Goal: Task Accomplishment & Management: Use online tool/utility

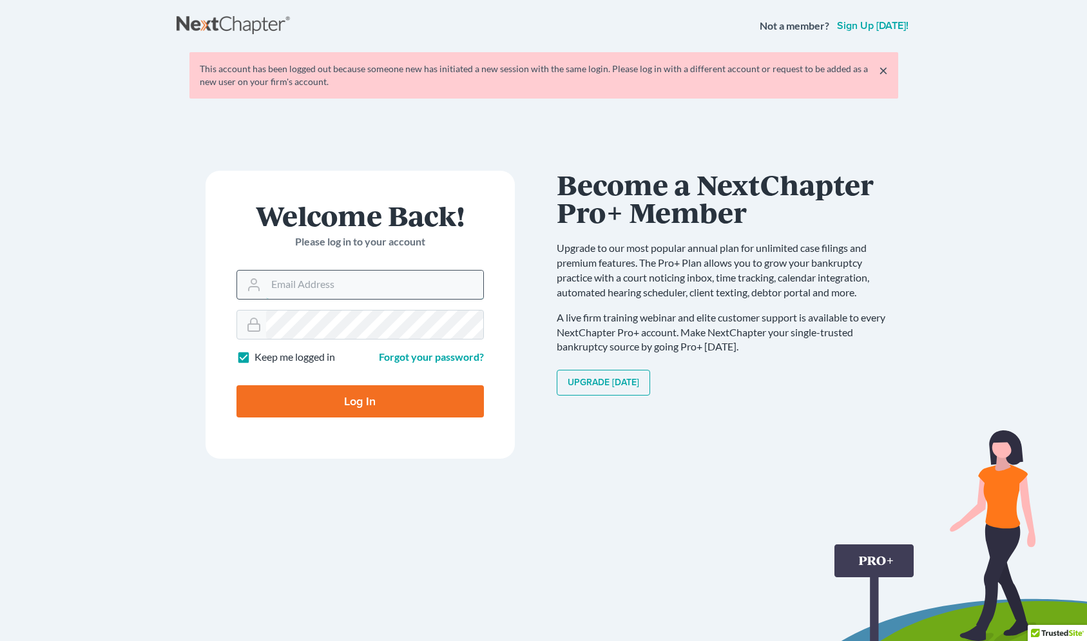
click at [308, 282] on input "Email Address" at bounding box center [374, 285] width 217 height 28
type input "[EMAIL_ADDRESS][DOMAIN_NAME]"
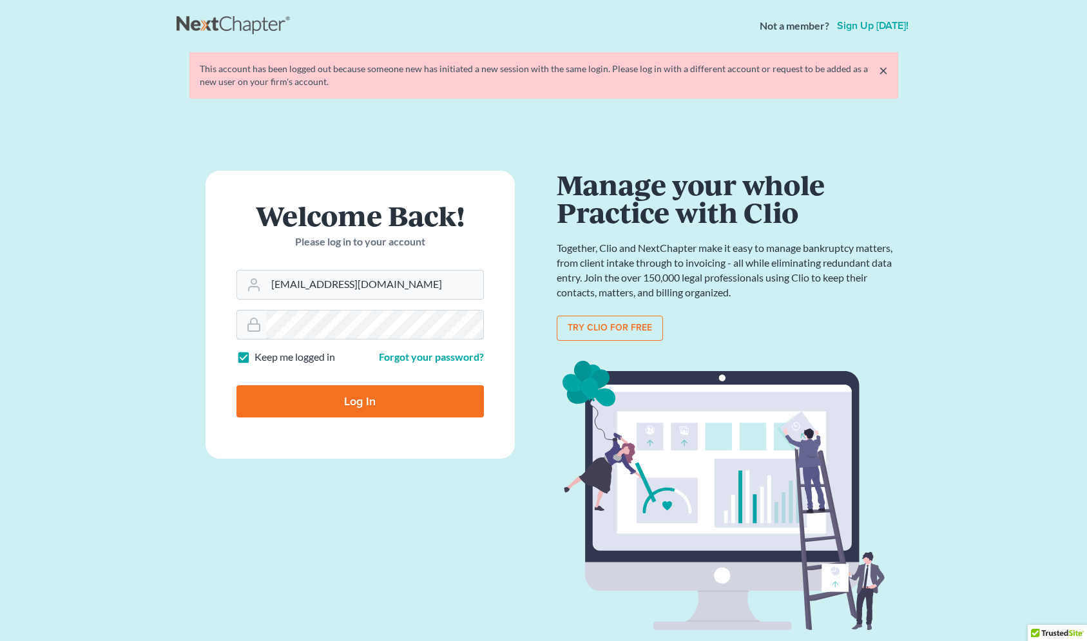
click at [237, 385] on input "Log In" at bounding box center [360, 401] width 247 height 32
type input "Thinking..."
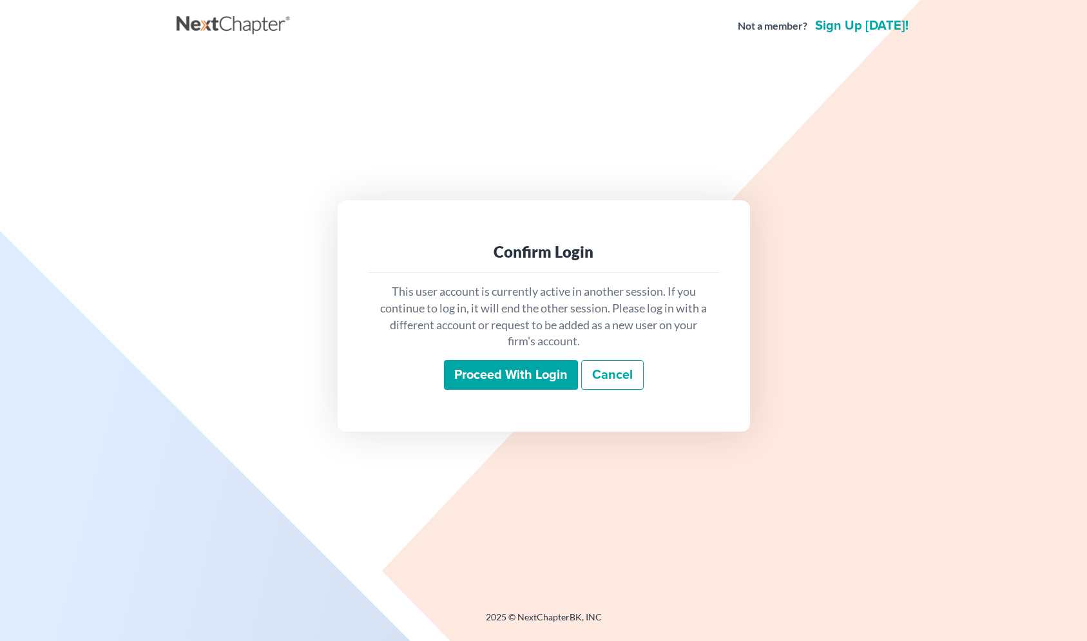
click at [548, 372] on input "Proceed with login" at bounding box center [511, 375] width 134 height 30
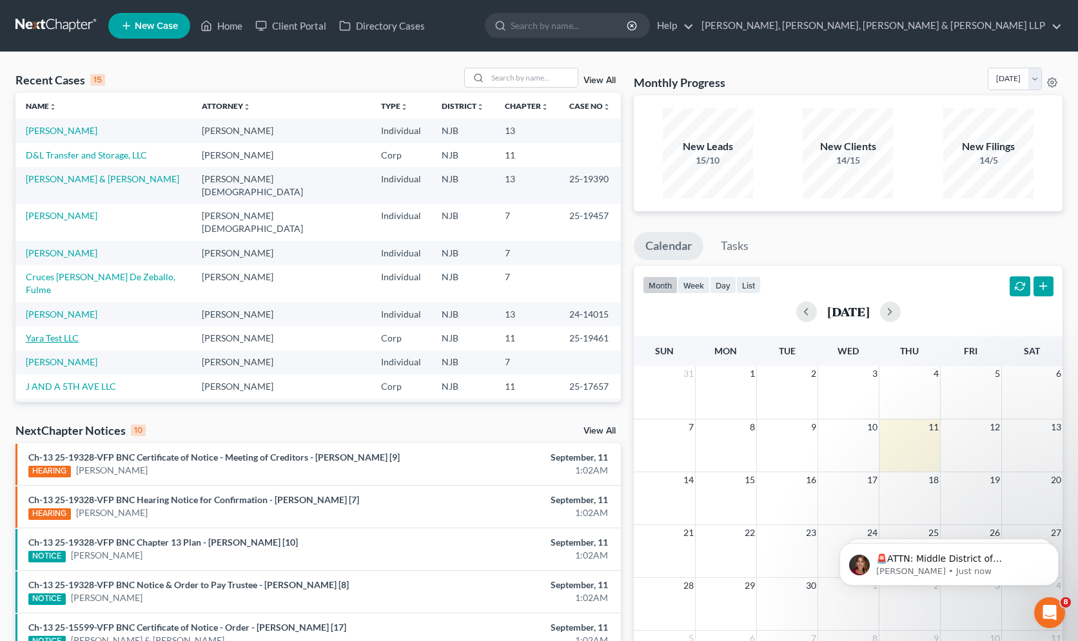
click at [61, 333] on link "Yara Test LLC" at bounding box center [52, 338] width 53 height 11
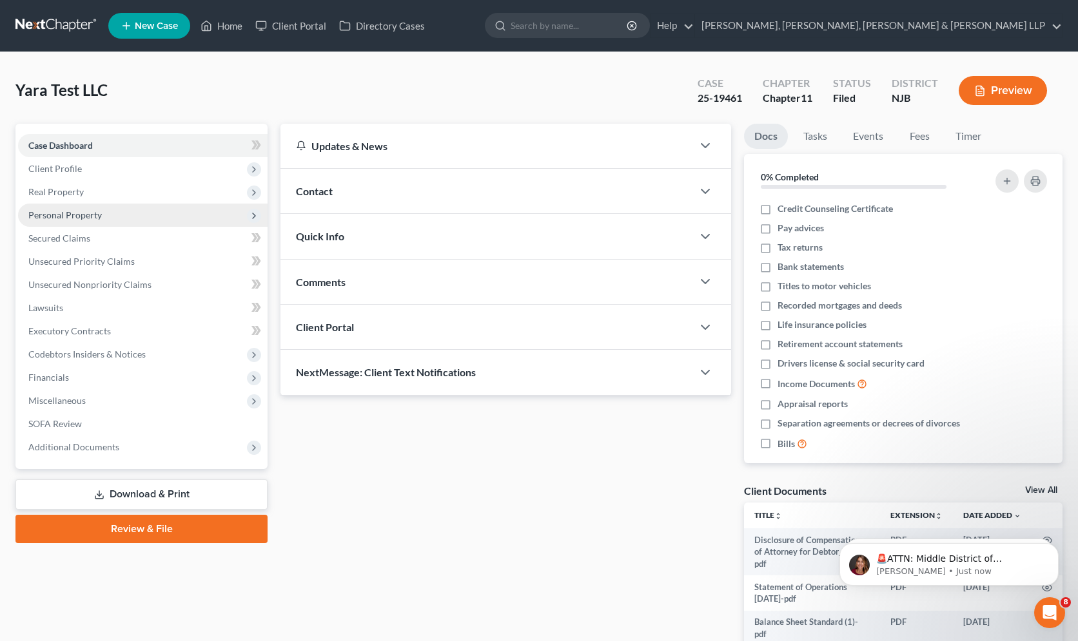
click at [77, 215] on span "Personal Property" at bounding box center [64, 214] width 73 height 11
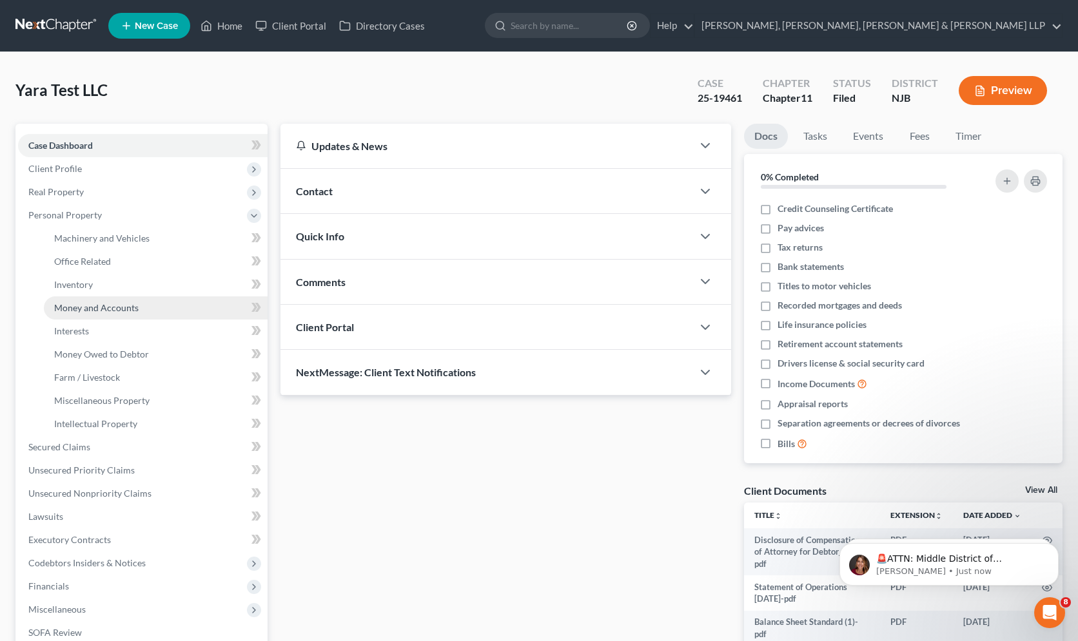
click at [92, 305] on span "Money and Accounts" at bounding box center [96, 307] width 84 height 11
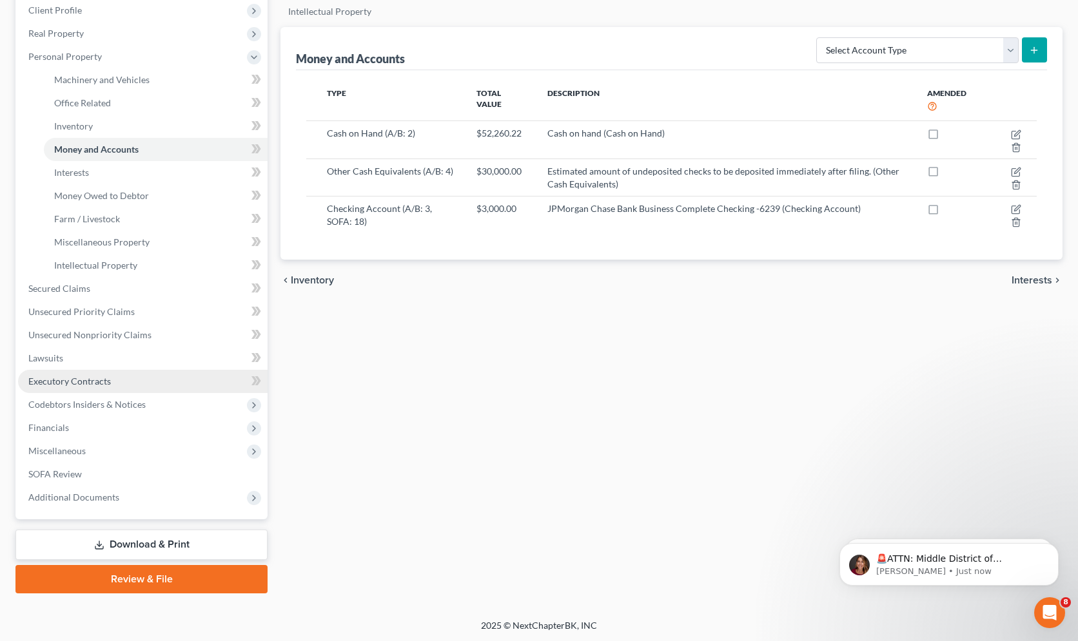
scroll to position [160, 0]
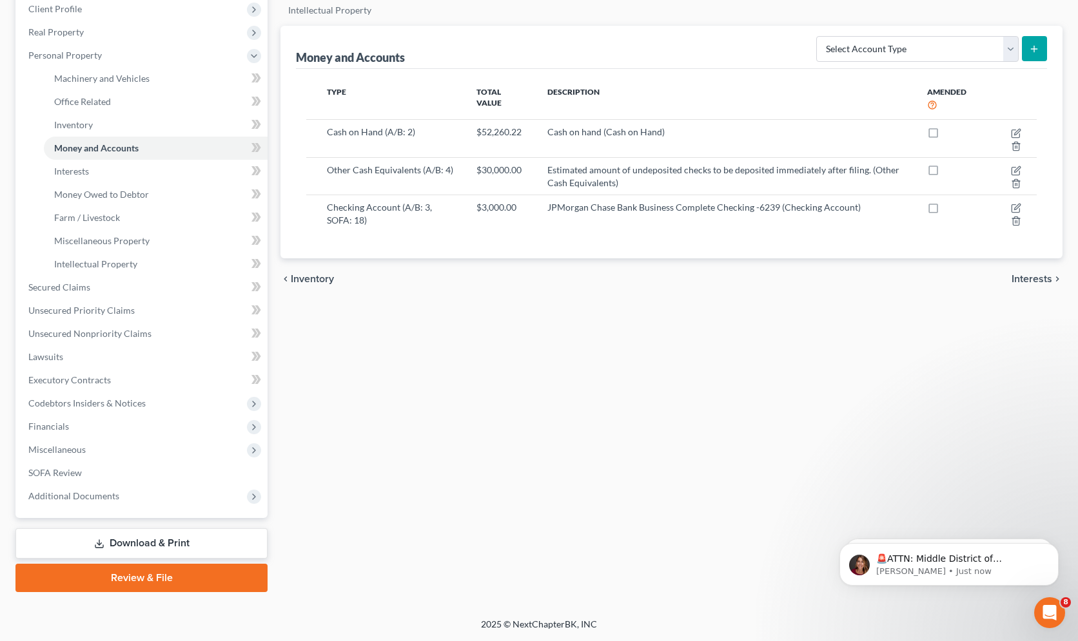
click at [139, 583] on link "Review & File" at bounding box center [141, 578] width 252 height 28
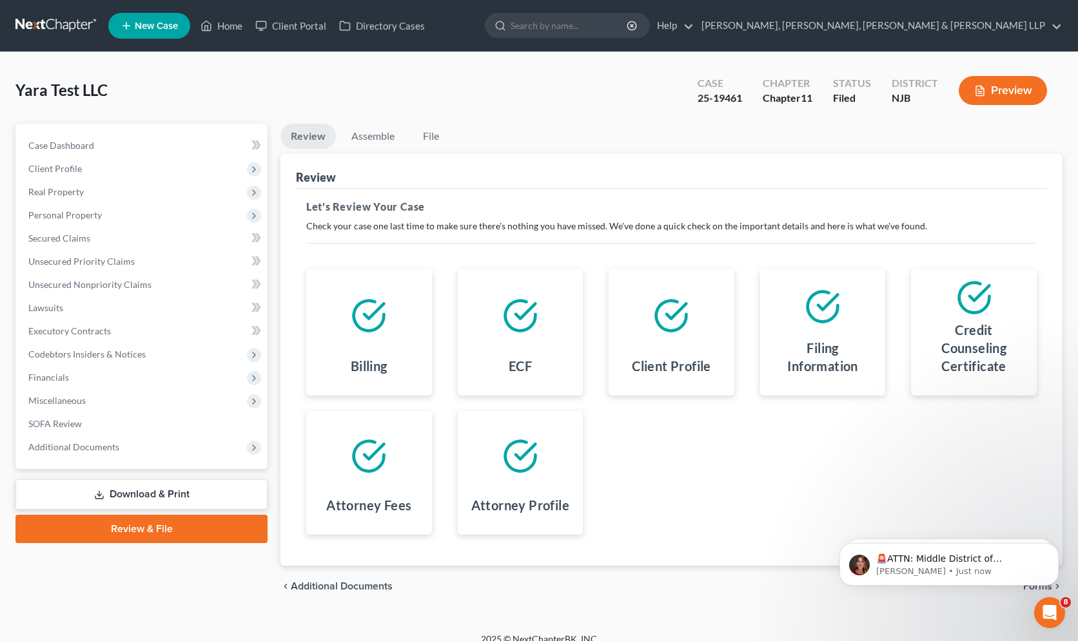
click at [139, 488] on link "Download & Print" at bounding box center [141, 494] width 252 height 30
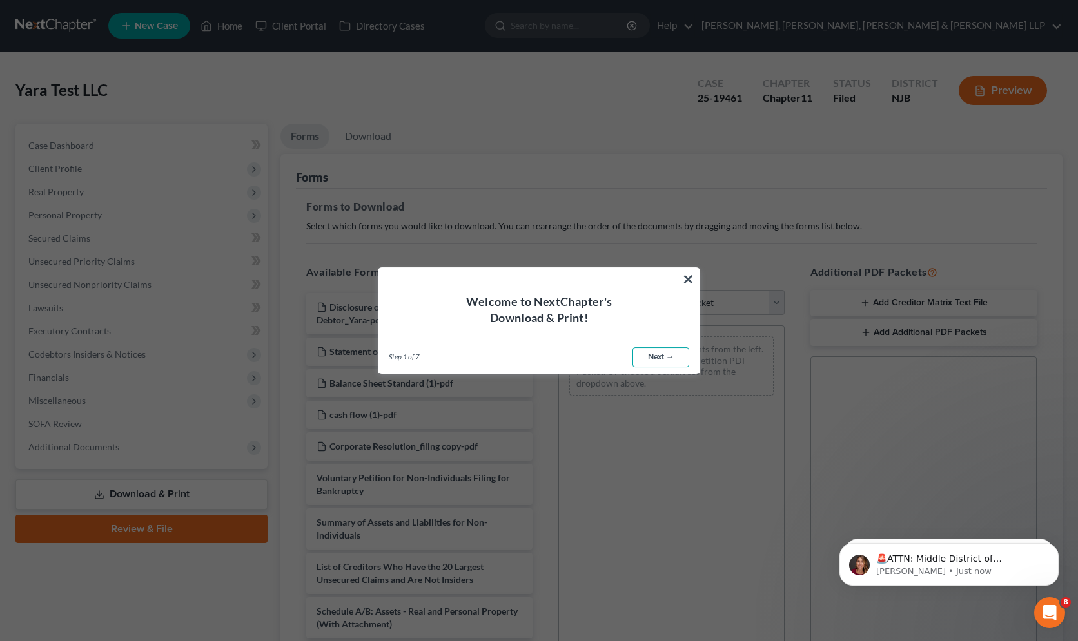
click at [659, 352] on link "Next →" at bounding box center [660, 357] width 57 height 21
select select "0"
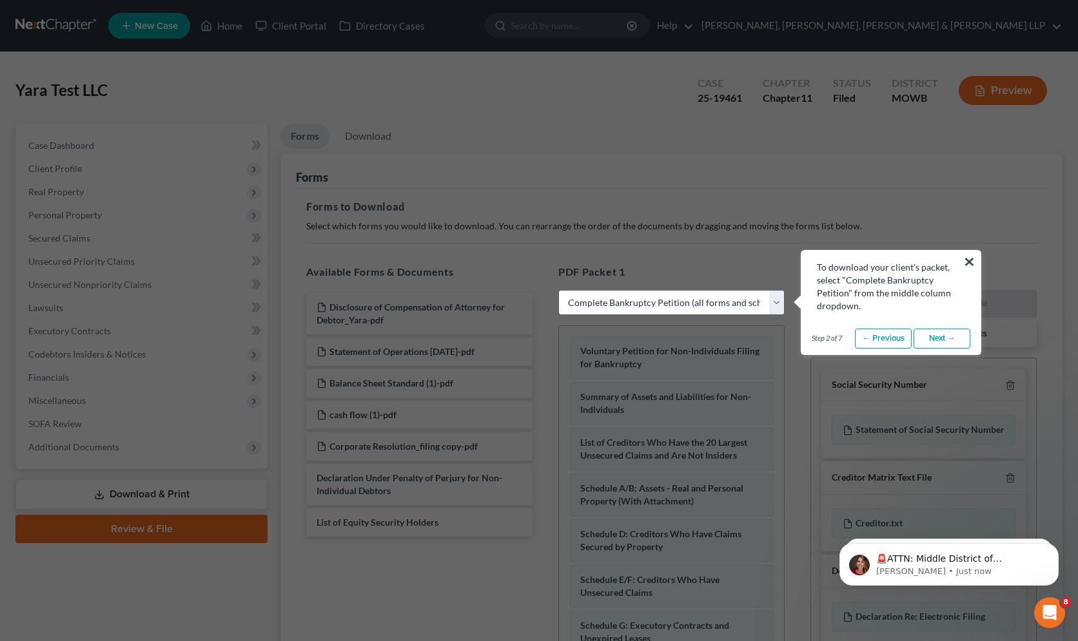
click at [942, 333] on link "Next →" at bounding box center [941, 339] width 57 height 21
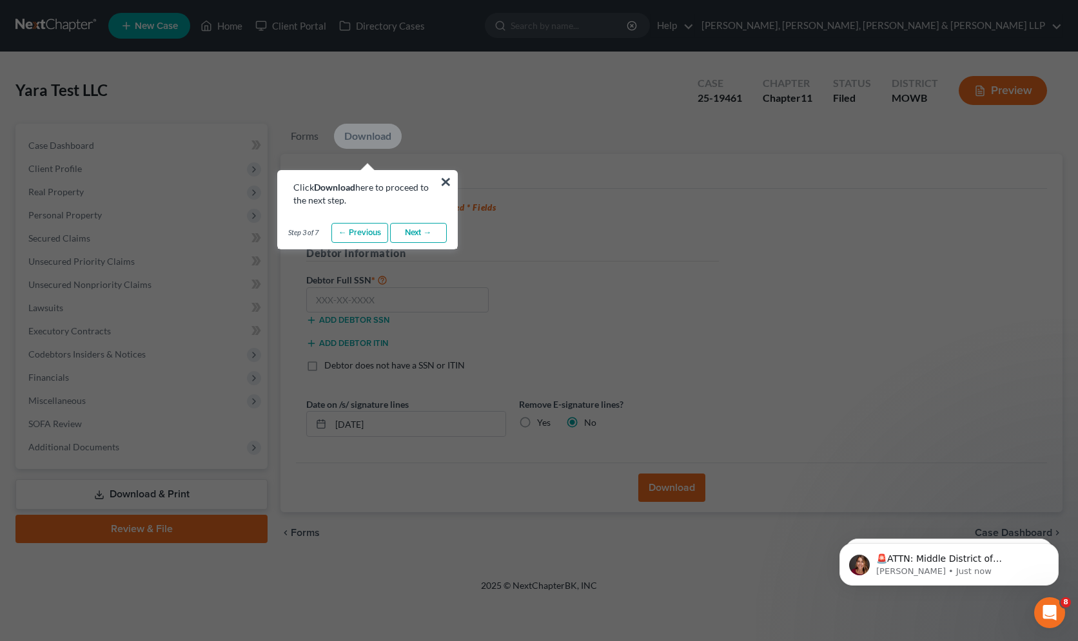
click at [411, 234] on link "Next →" at bounding box center [418, 233] width 57 height 21
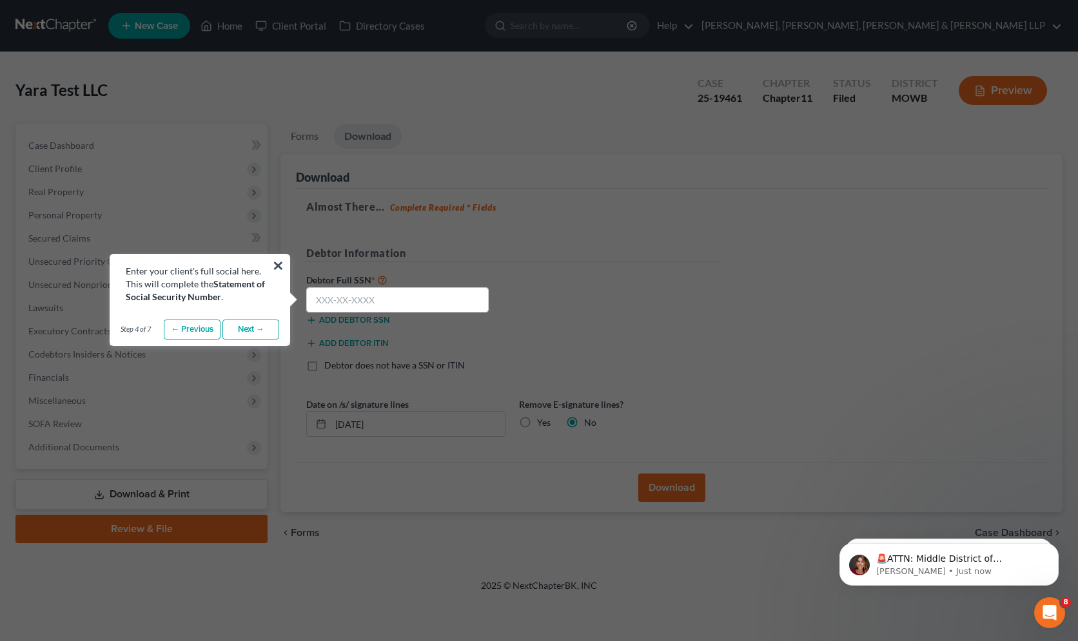
click at [255, 326] on link "Next →" at bounding box center [250, 330] width 57 height 21
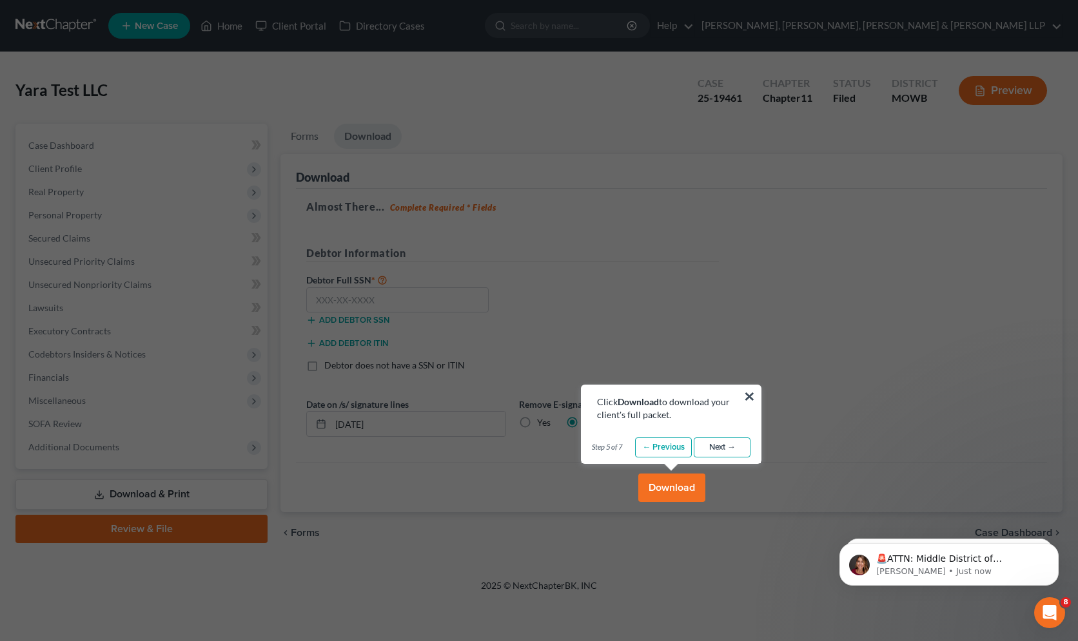
click at [728, 449] on link "Next →" at bounding box center [721, 448] width 57 height 21
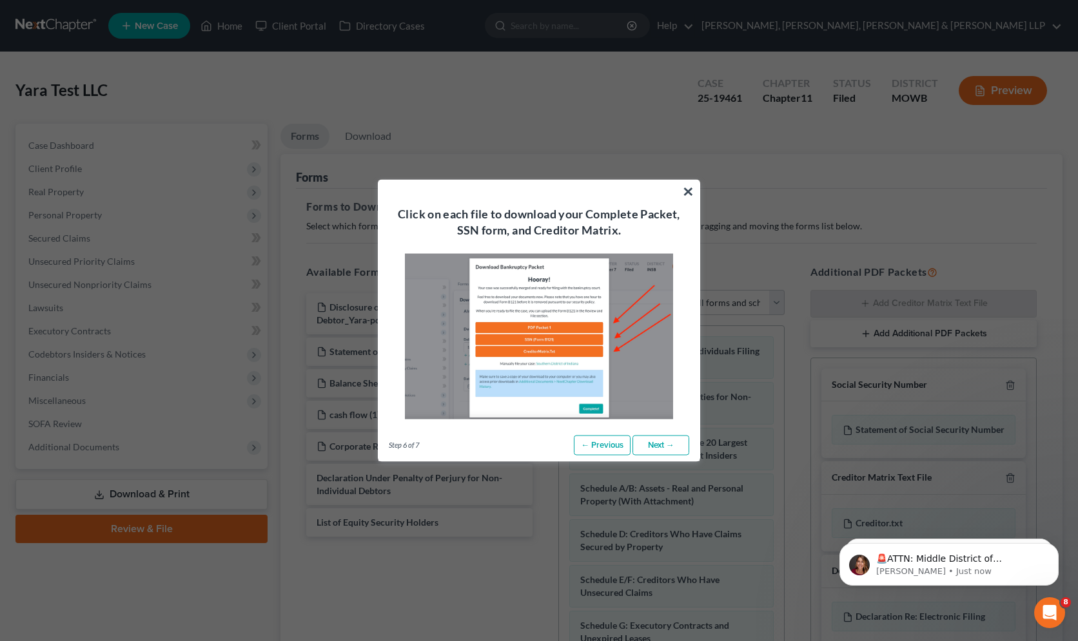
click at [673, 446] on link "Next →" at bounding box center [660, 445] width 57 height 21
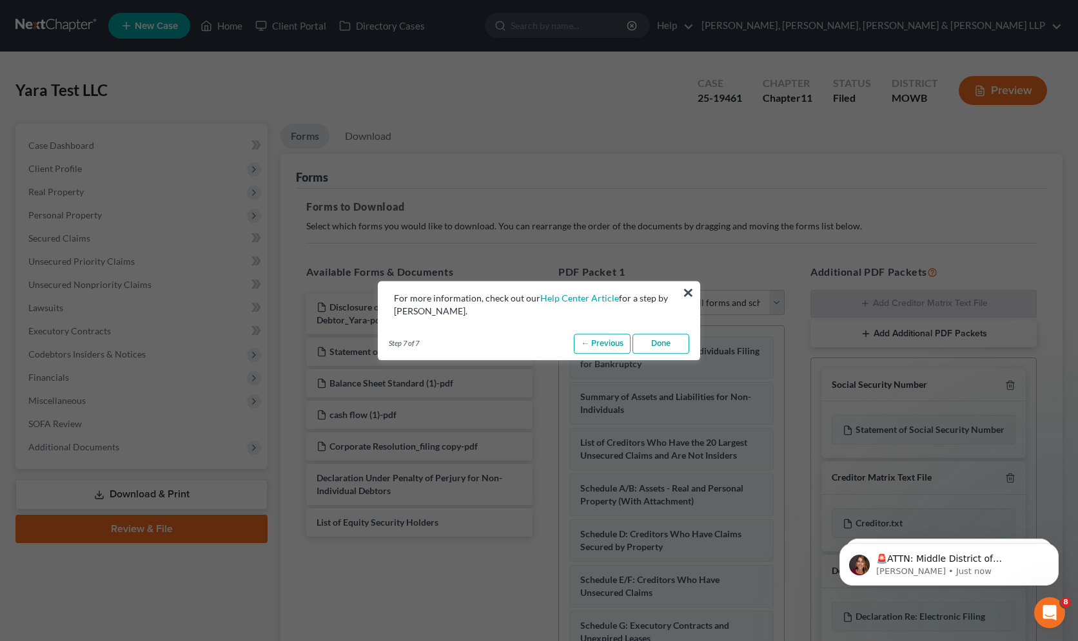
click at [664, 345] on link "Done" at bounding box center [660, 344] width 57 height 21
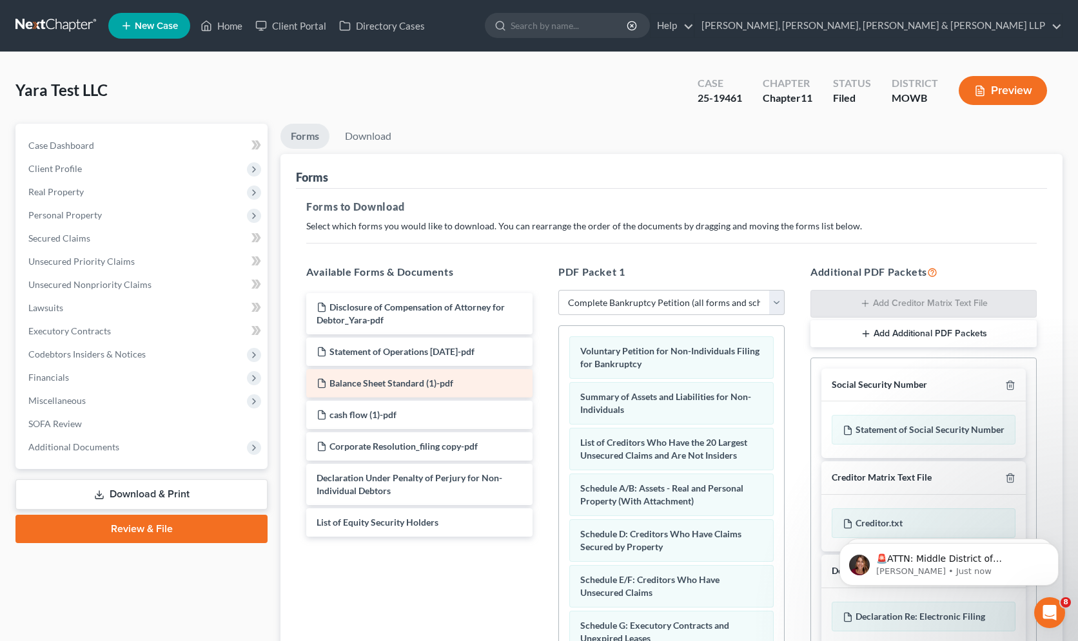
click at [420, 386] on span "Balance Sheet Standard (1)-pdf" at bounding box center [391, 383] width 124 height 11
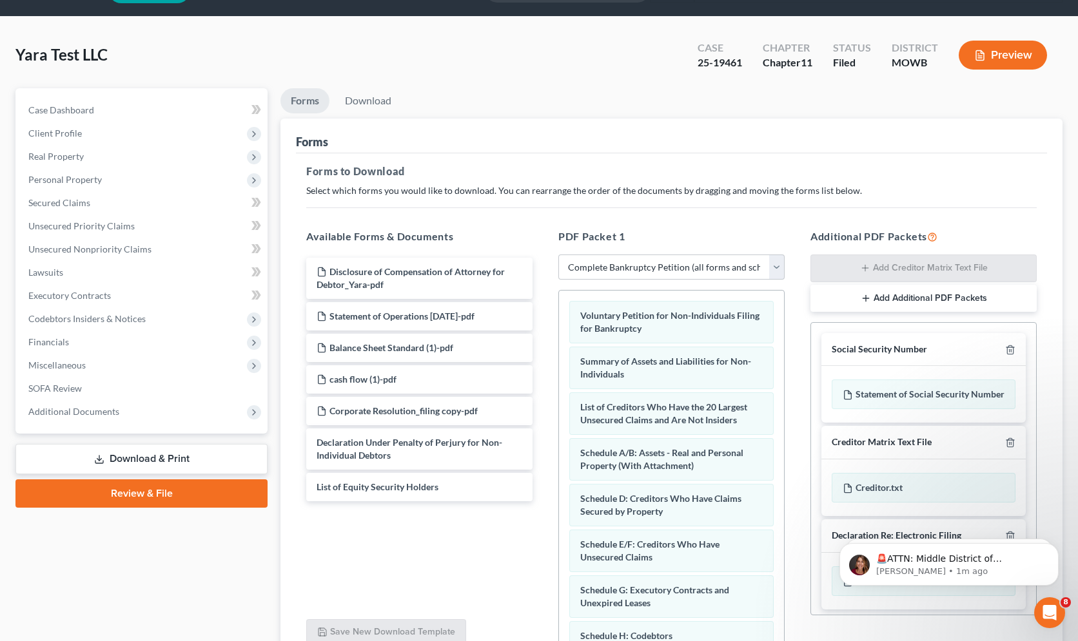
scroll to position [129, 0]
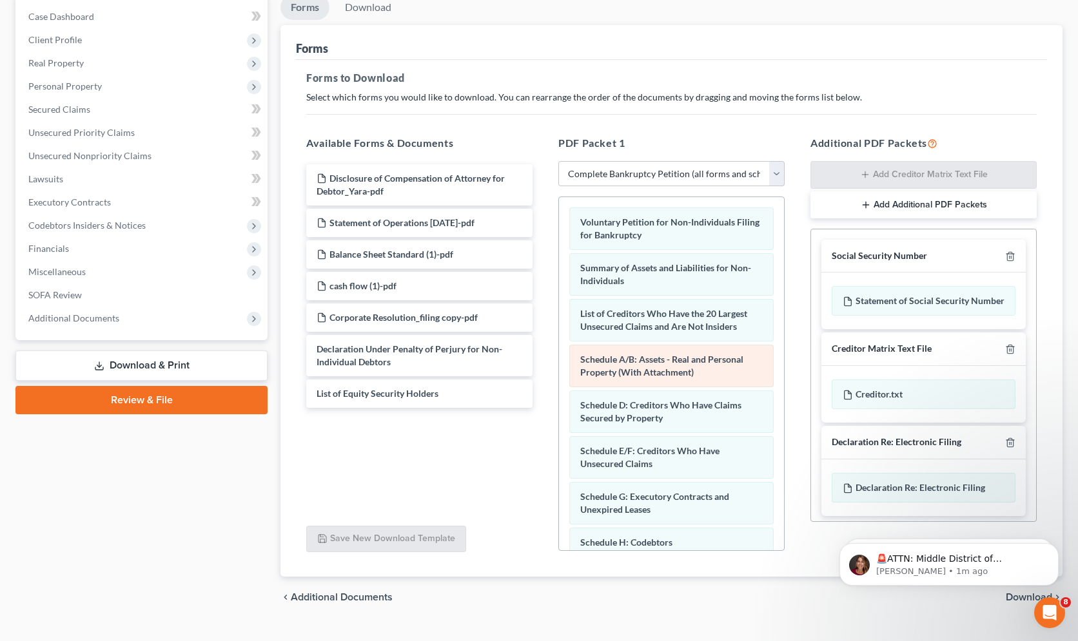
click at [725, 367] on div "Voluntary Petition for Non-Individuals Filing for Bankruptcy Summary of Assets …" at bounding box center [671, 485] width 225 height 577
click at [661, 363] on span "Schedule A/B: Assets - Real and Personal Property (With Attachment)" at bounding box center [661, 366] width 163 height 24
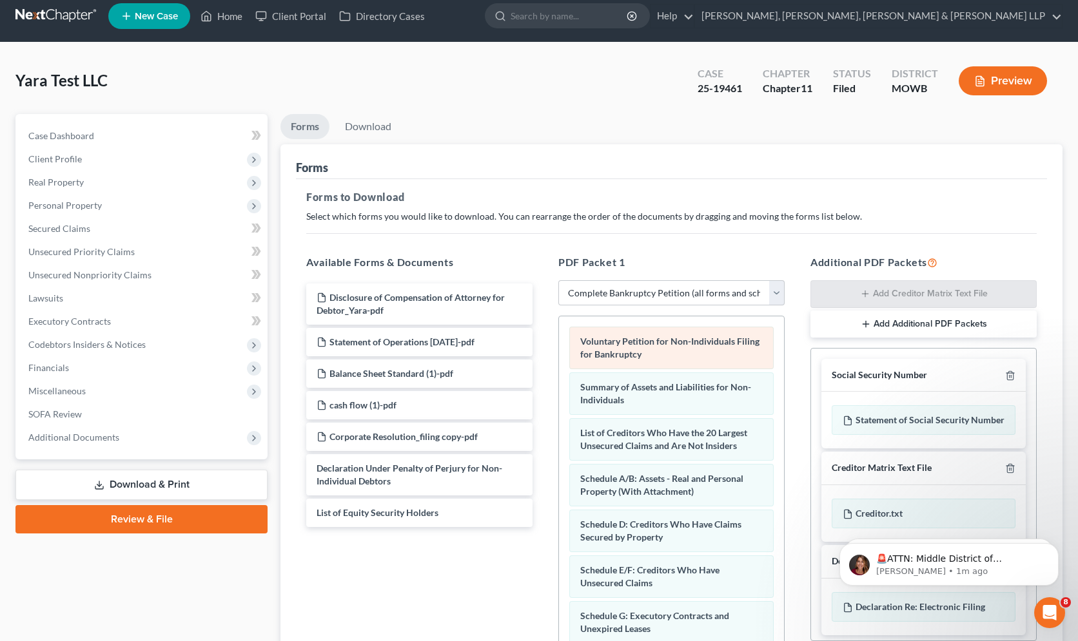
scroll to position [0, 0]
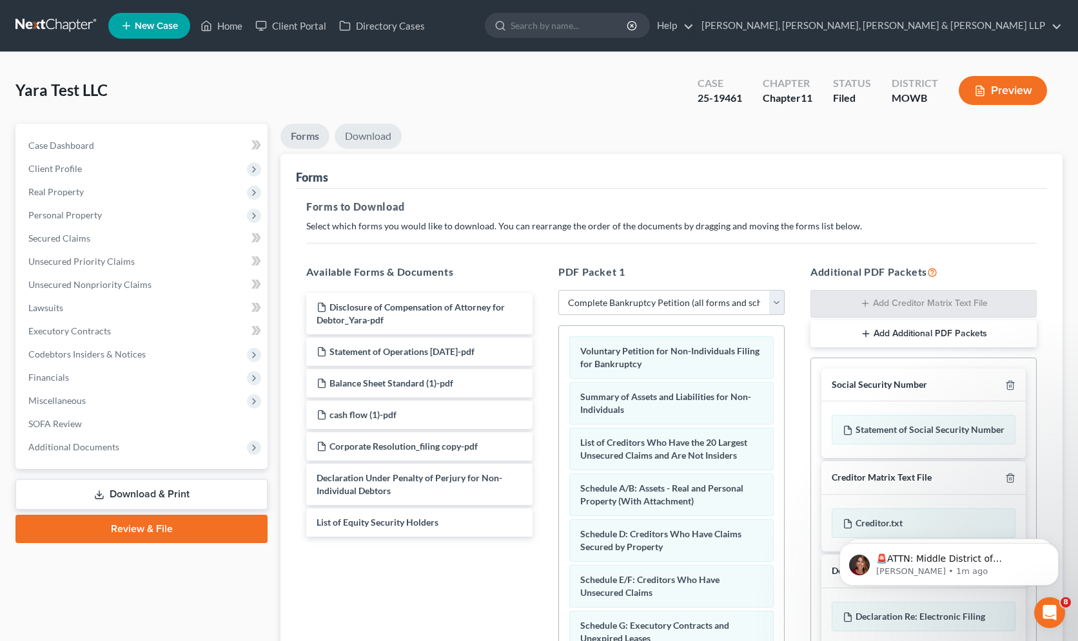
click at [367, 135] on link "Download" at bounding box center [367, 136] width 67 height 25
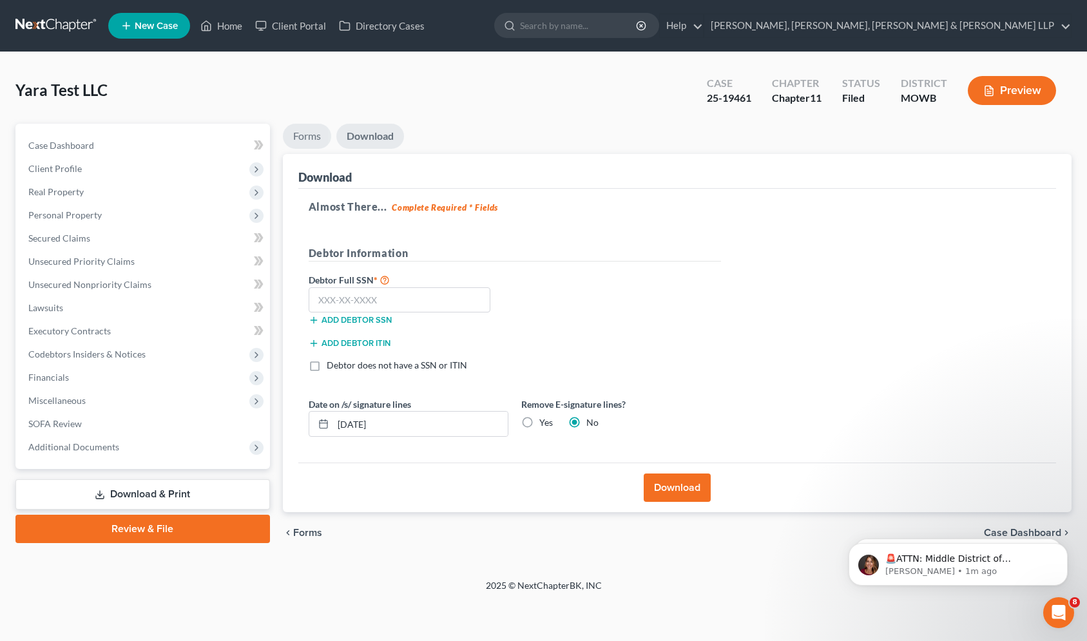
click at [304, 137] on link "Forms" at bounding box center [307, 136] width 48 height 25
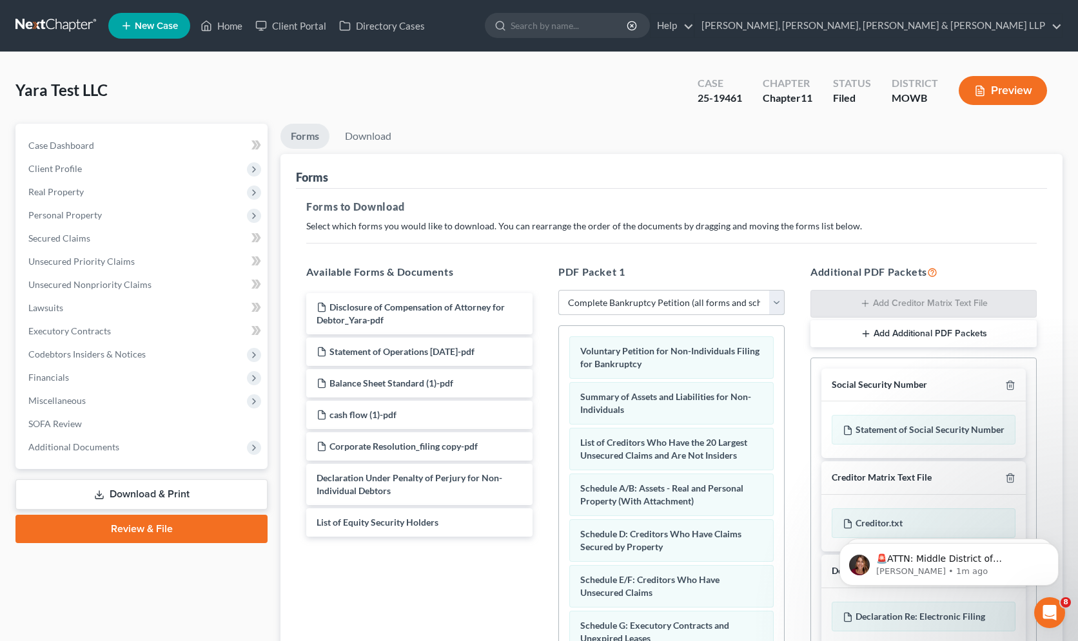
click at [777, 302] on select "Choose Default Petition PDF Packet Complete Bankruptcy Petition (all forms and …" at bounding box center [671, 303] width 226 height 26
select select
click at [558, 290] on select "Choose Default Petition PDF Packet Complete Bankruptcy Petition (all forms and …" at bounding box center [671, 303] width 226 height 26
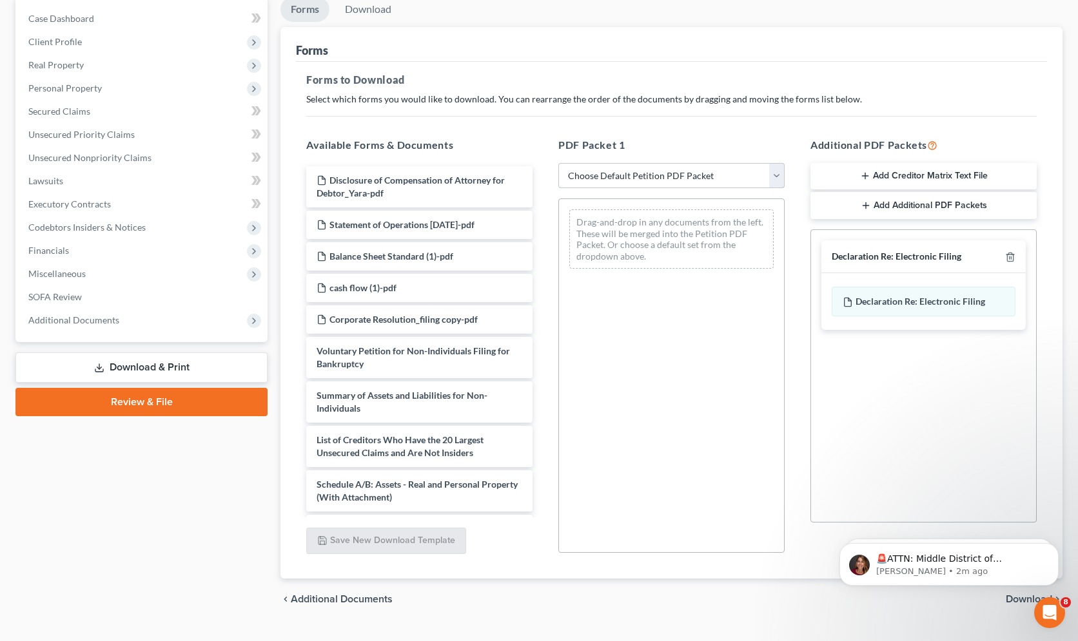
scroll to position [129, 0]
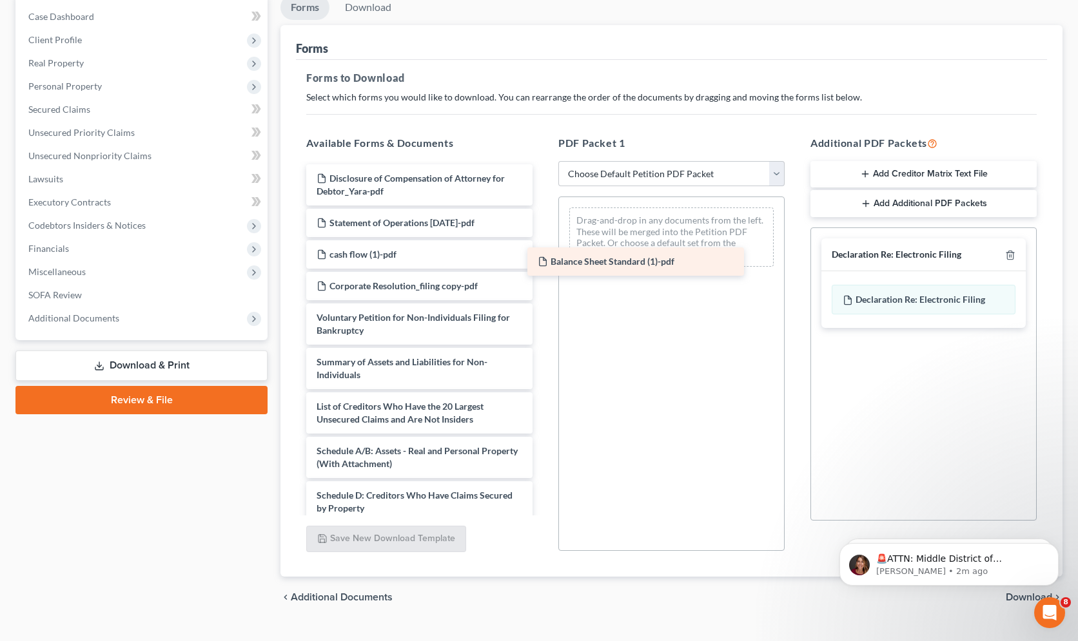
drag, startPoint x: 435, startPoint y: 259, endPoint x: 656, endPoint y: 266, distance: 221.2
click at [543, 266] on div "Balance Sheet Standard (1)-pdf Disclosure of Compensation of Attorney for Debto…" at bounding box center [419, 511] width 247 height 694
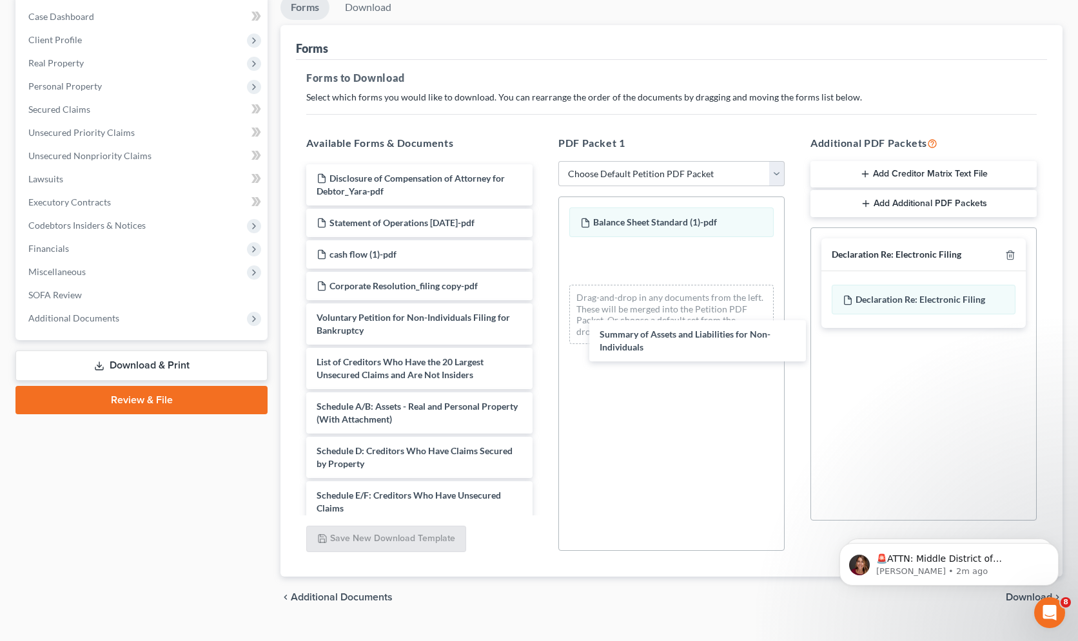
drag, startPoint x: 434, startPoint y: 371, endPoint x: 717, endPoint y: 345, distance: 283.4
click at [543, 344] on div "Summary of Assets and Liabilities for Non-Individuals Disclosure of Compensatio…" at bounding box center [419, 489] width 247 height 650
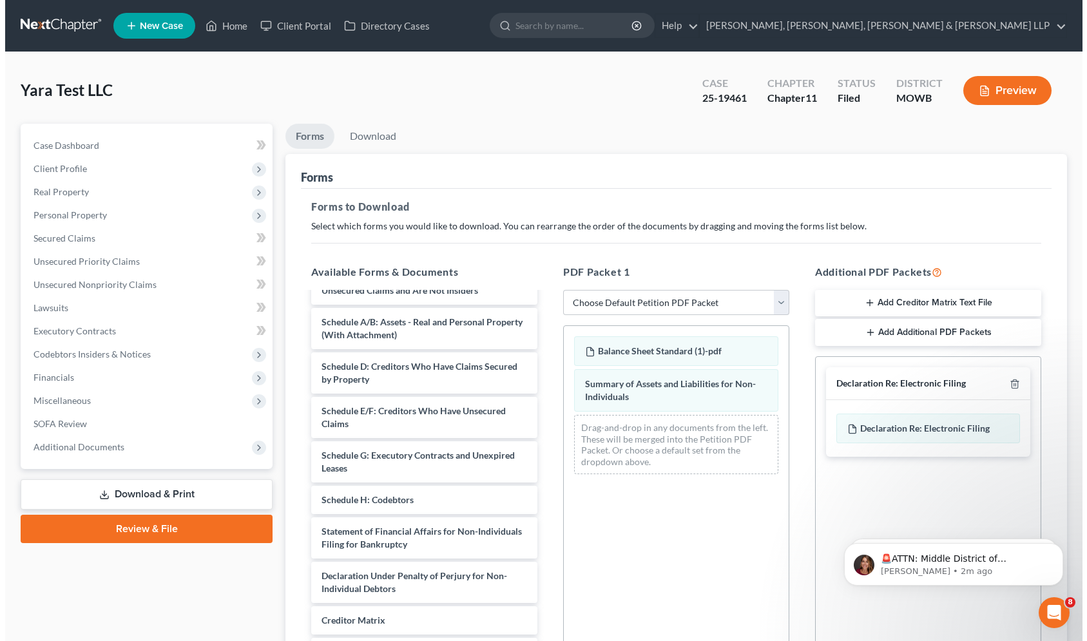
scroll to position [193, 0]
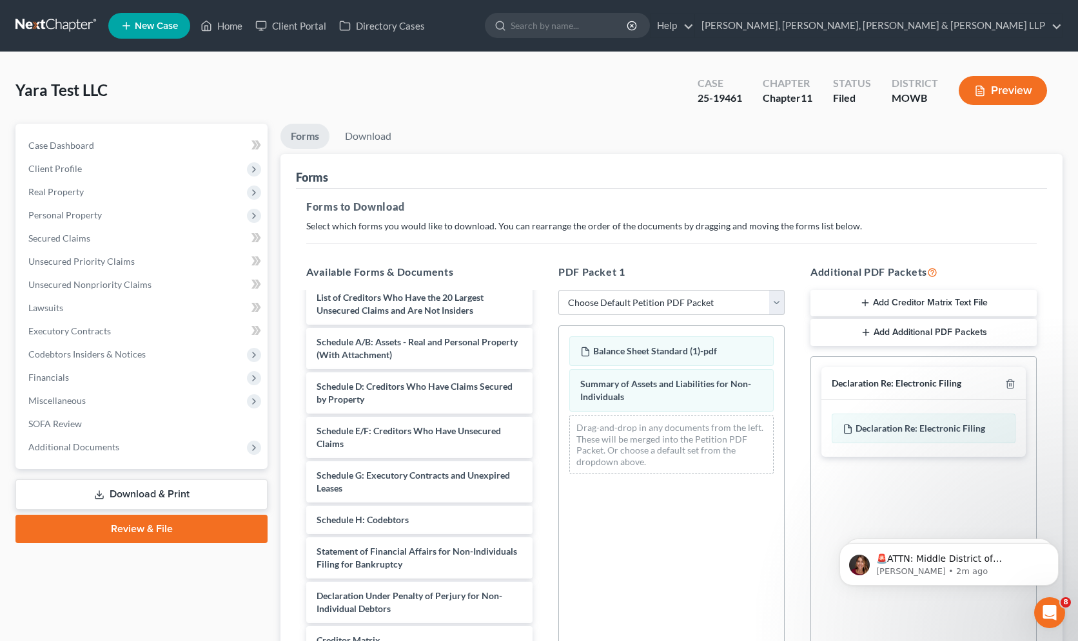
click at [1003, 97] on button "Preview" at bounding box center [1002, 90] width 88 height 29
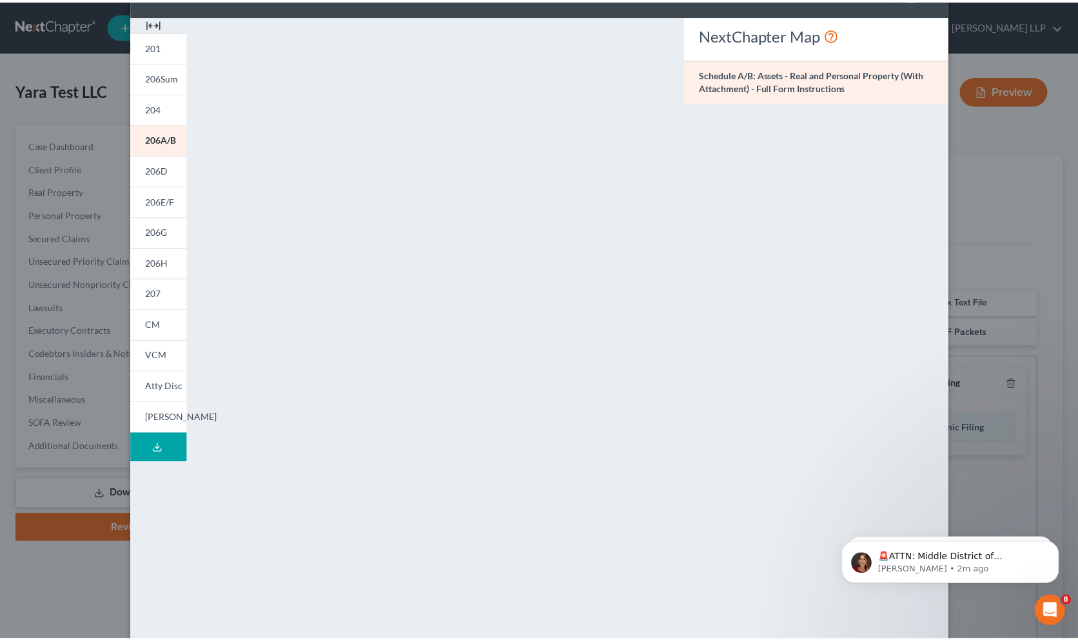
scroll to position [0, 0]
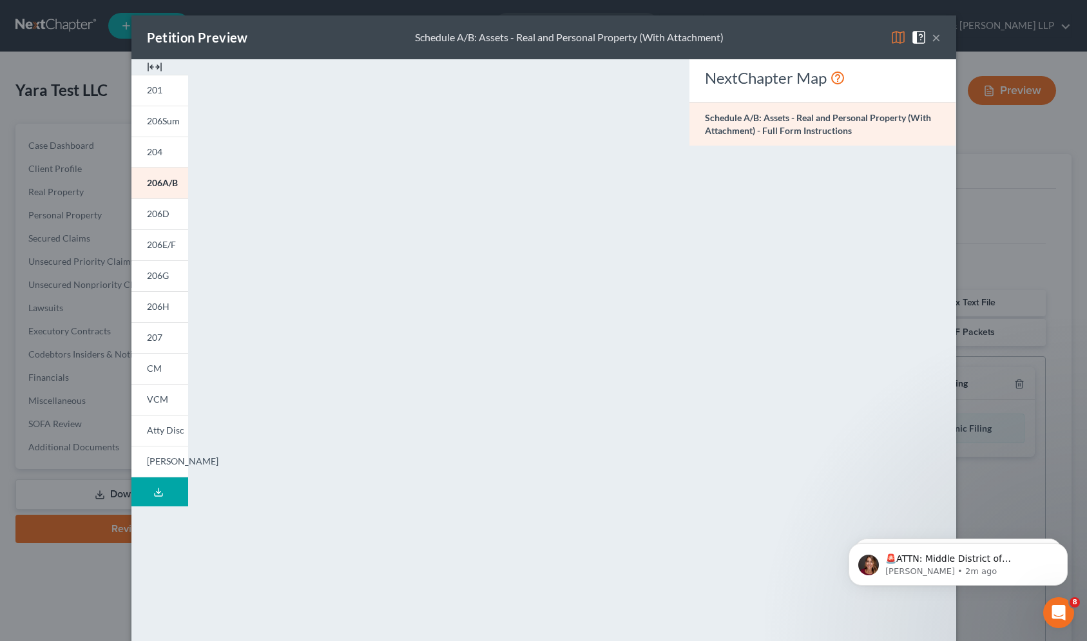
click at [938, 36] on div "Petition Preview Schedule A/B: Assets - Real and Personal Property (With Attach…" at bounding box center [543, 37] width 825 height 44
click at [932, 39] on button "×" at bounding box center [936, 37] width 9 height 15
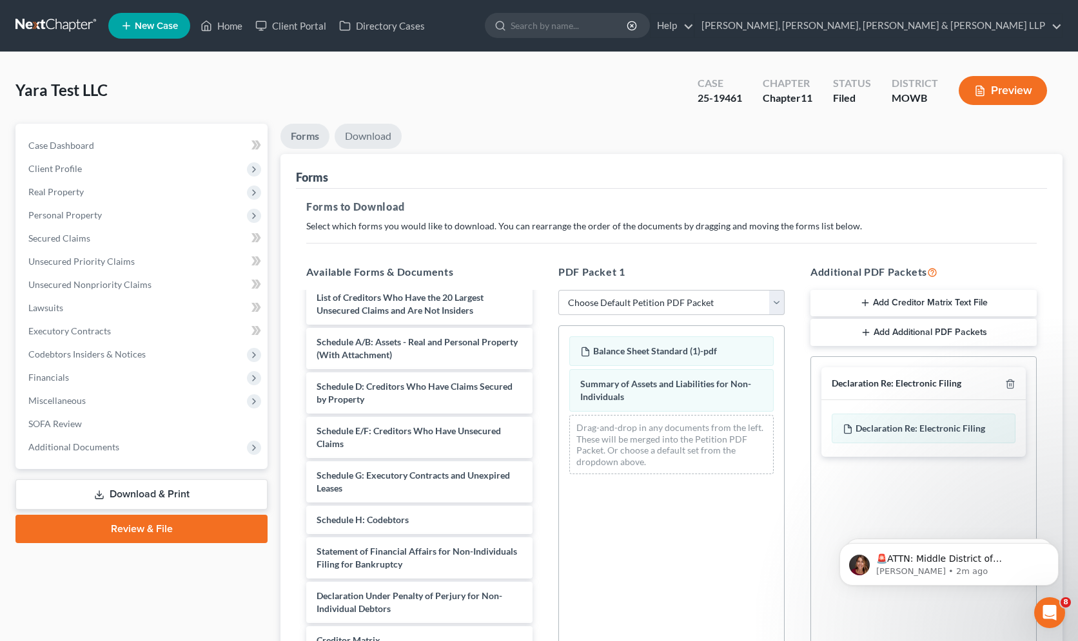
click at [357, 138] on link "Download" at bounding box center [367, 136] width 67 height 25
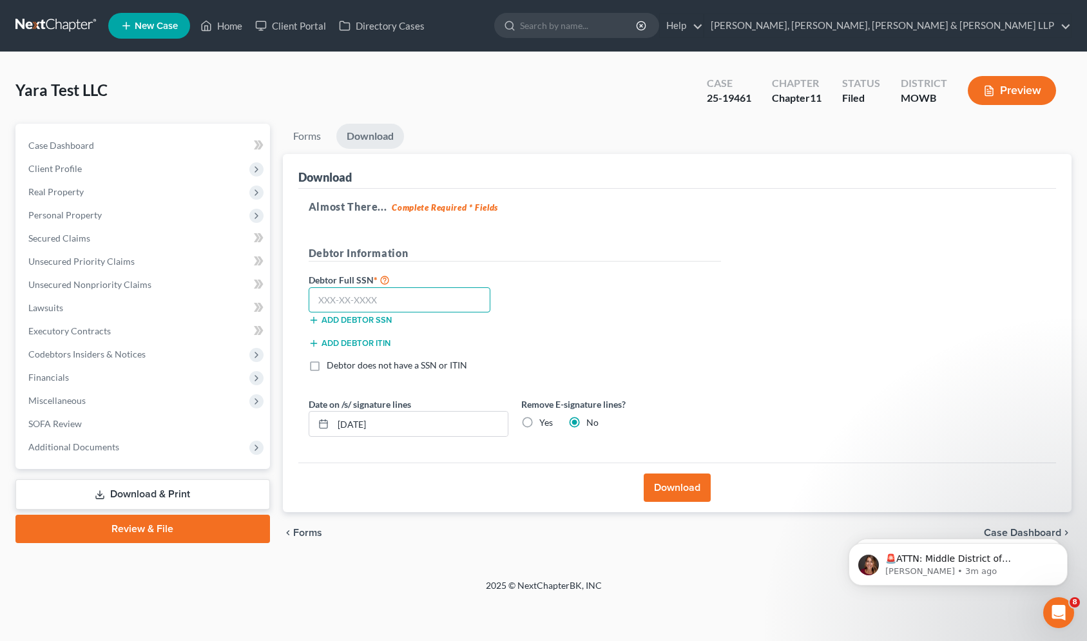
click at [421, 302] on input "text" at bounding box center [400, 300] width 182 height 26
click at [224, 21] on link "Home" at bounding box center [221, 25] width 55 height 23
